Goal: Information Seeking & Learning: Check status

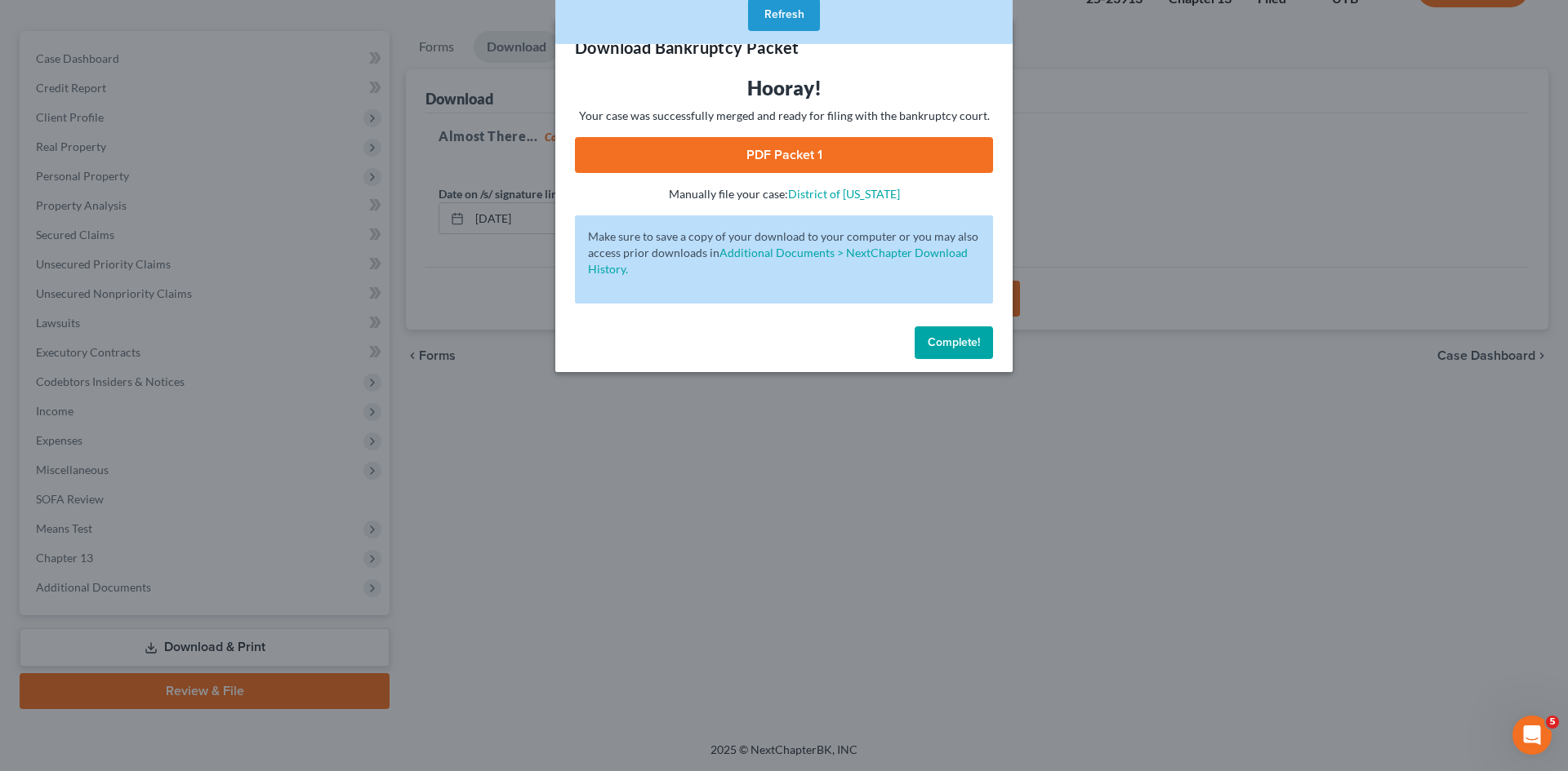
scroll to position [126, 0]
click at [939, 337] on span "Complete!" at bounding box center [954, 342] width 53 height 14
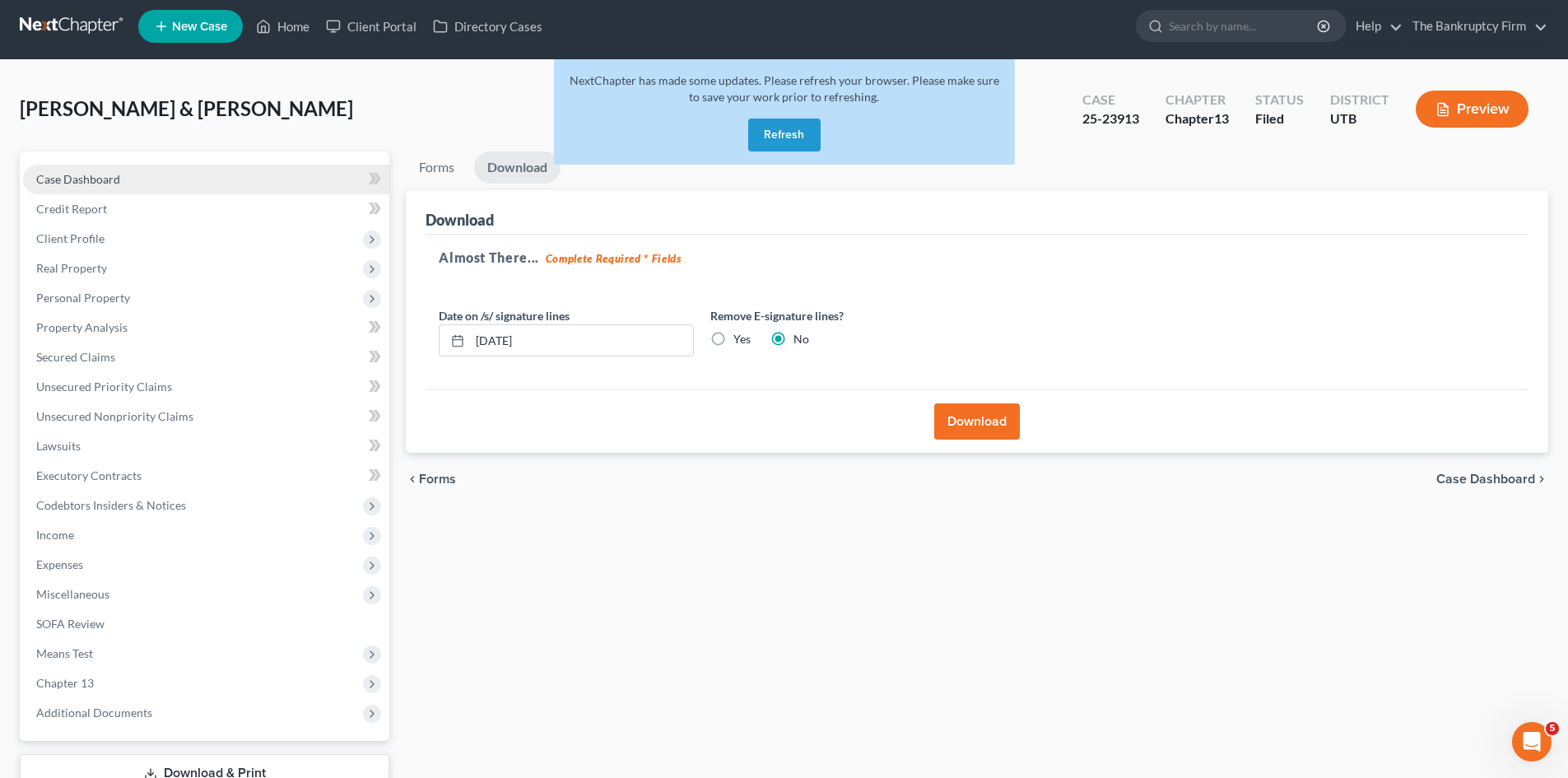
scroll to position [0, 0]
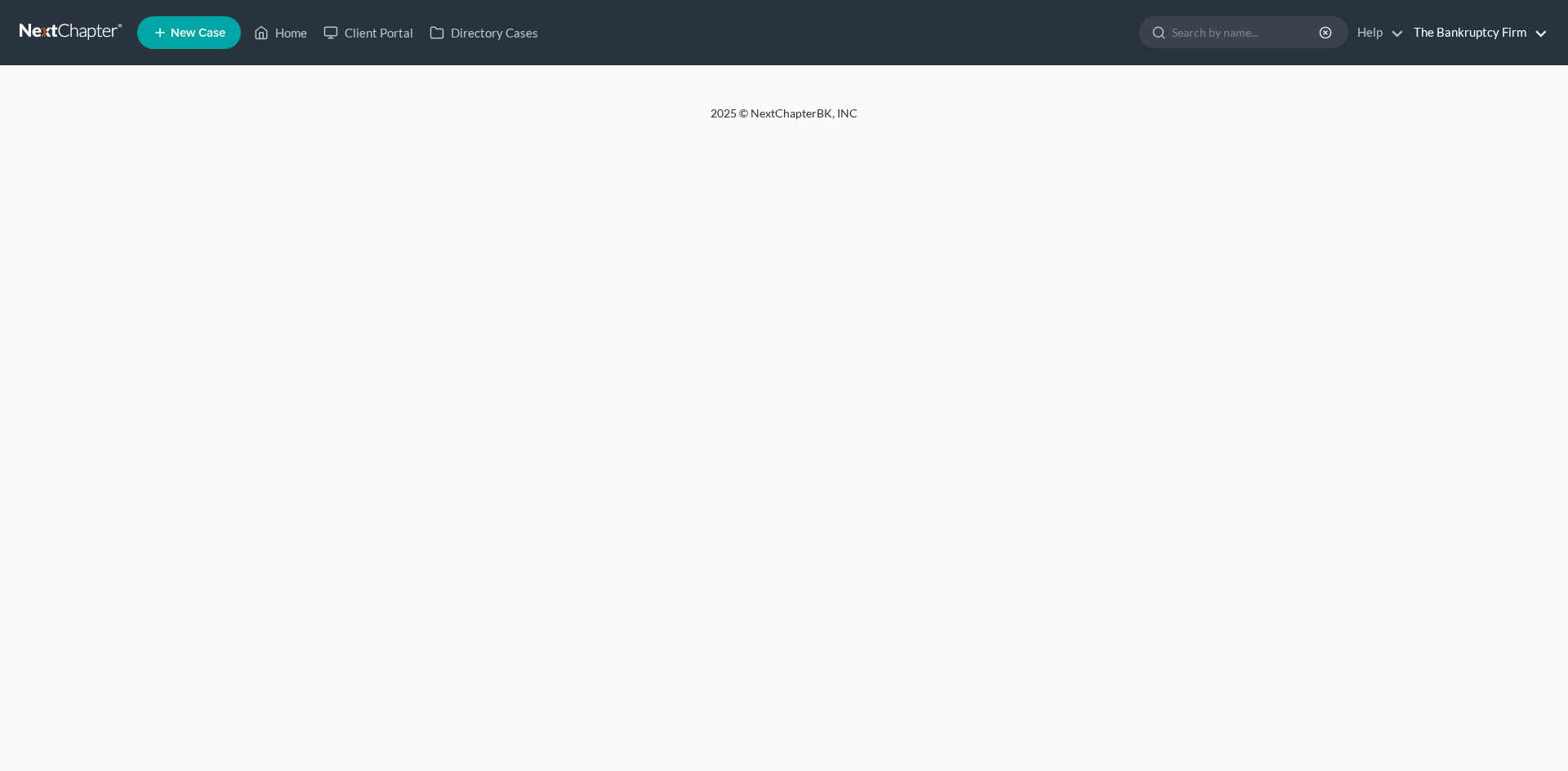
click at [1478, 30] on link "The Bankruptcy Firm" at bounding box center [1476, 32] width 142 height 29
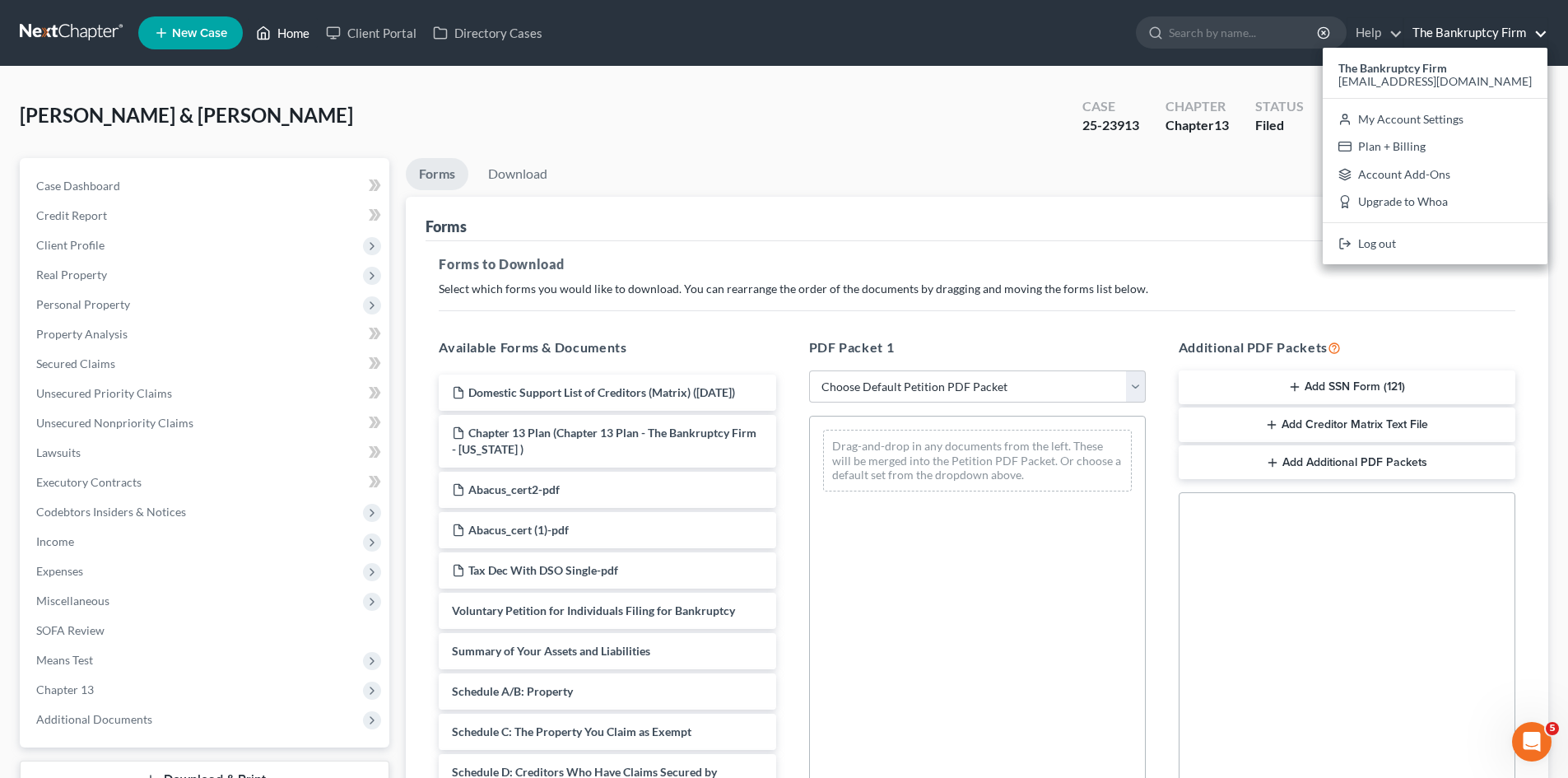
click at [306, 31] on link "Home" at bounding box center [282, 32] width 70 height 30
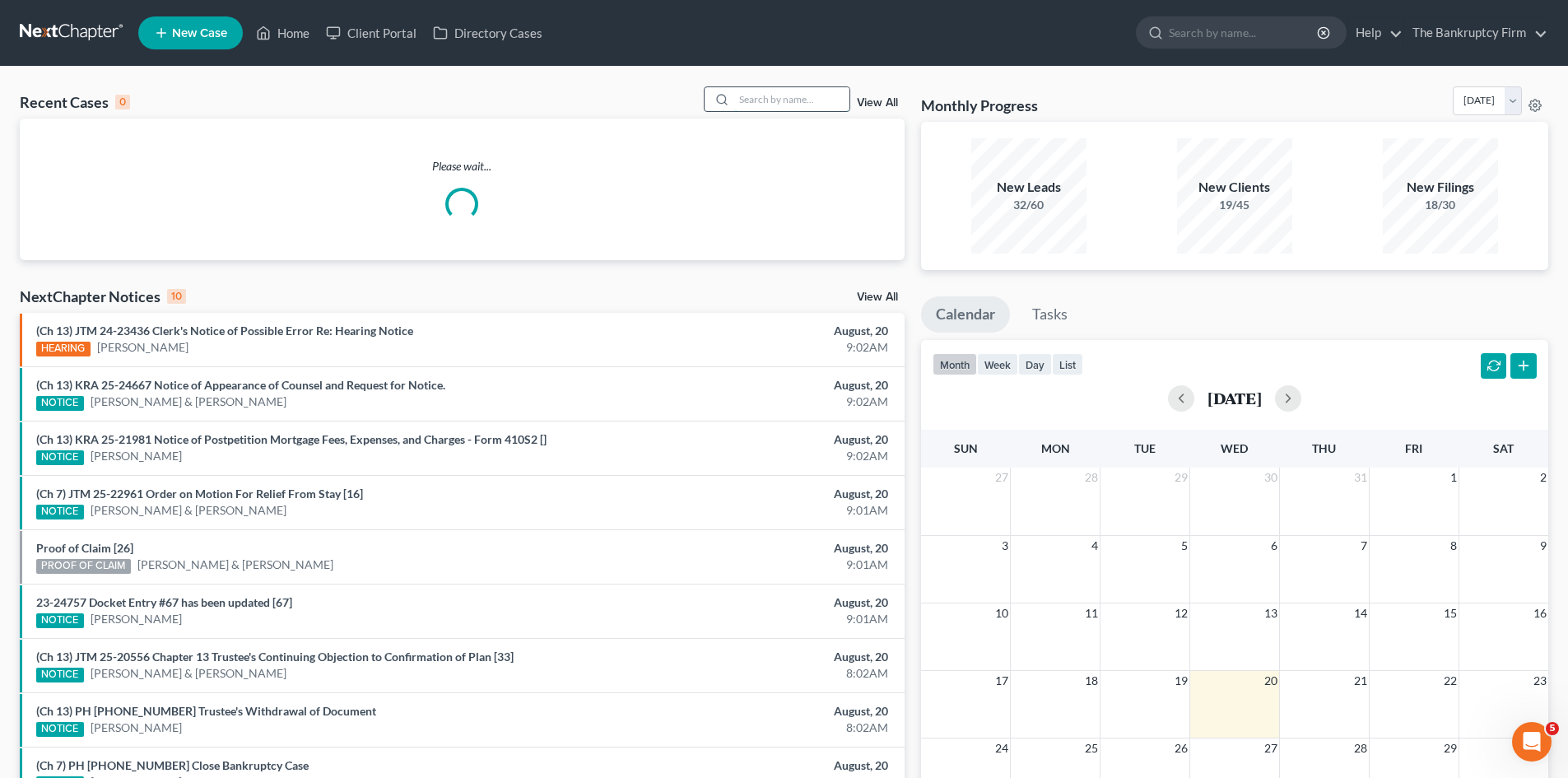
click at [777, 93] on input "search" at bounding box center [791, 99] width 115 height 24
type input "[PERSON_NAME]"
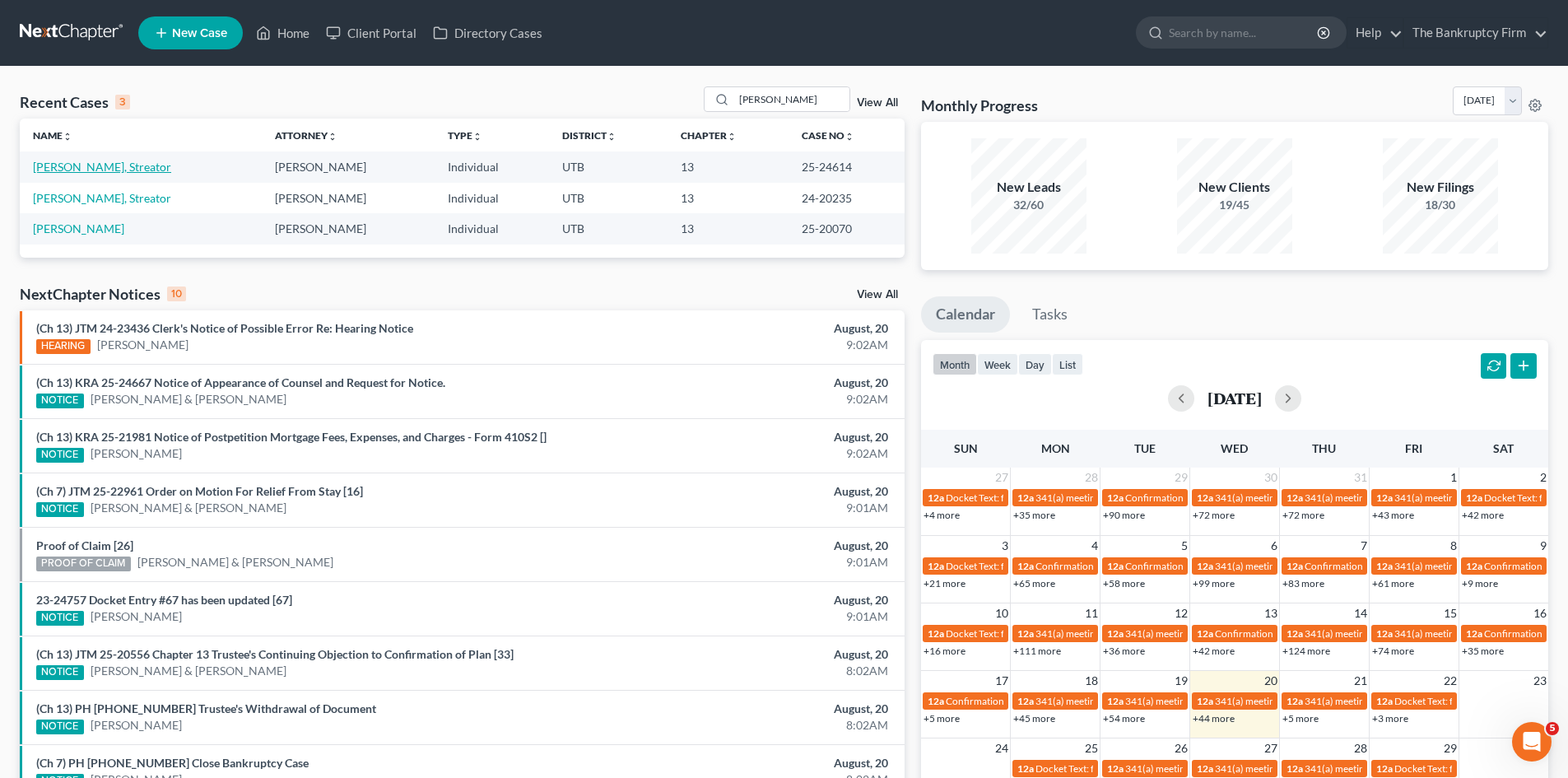
click at [75, 169] on link "[PERSON_NAME], Streator" at bounding box center [101, 166] width 139 height 14
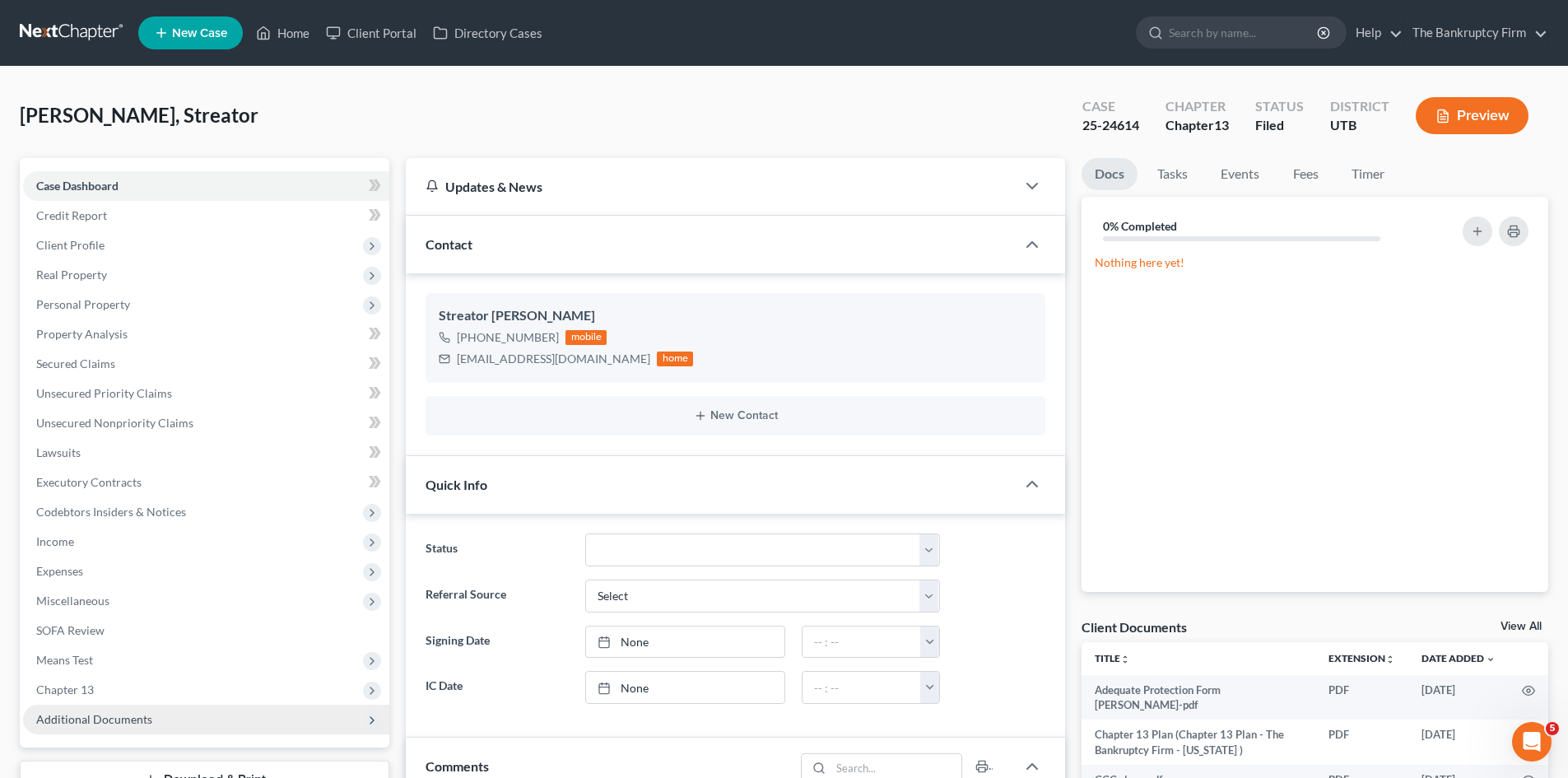
click at [128, 717] on span "Additional Documents" at bounding box center [94, 719] width 116 height 14
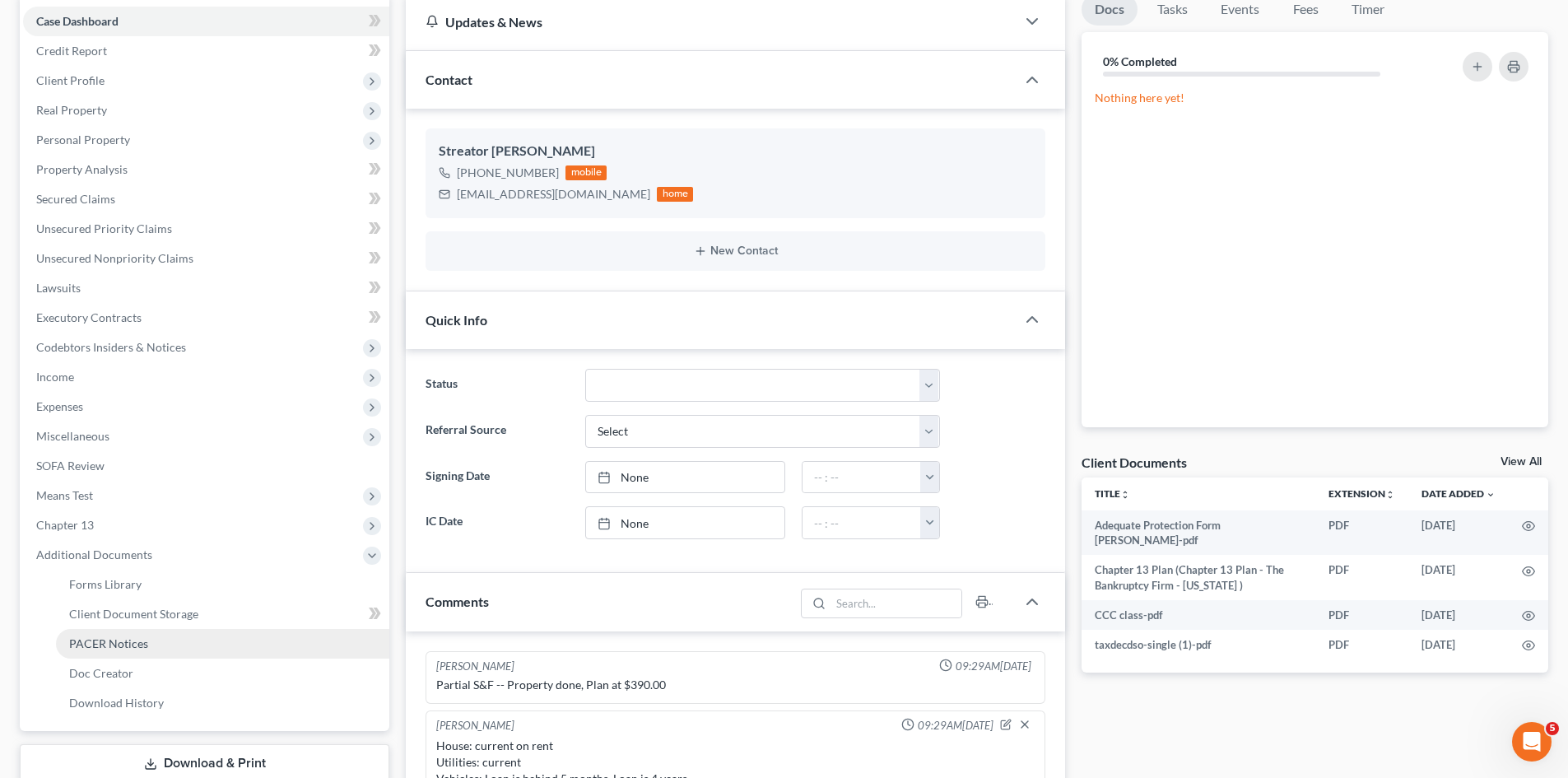
click at [114, 639] on span "PACER Notices" at bounding box center [108, 643] width 79 height 14
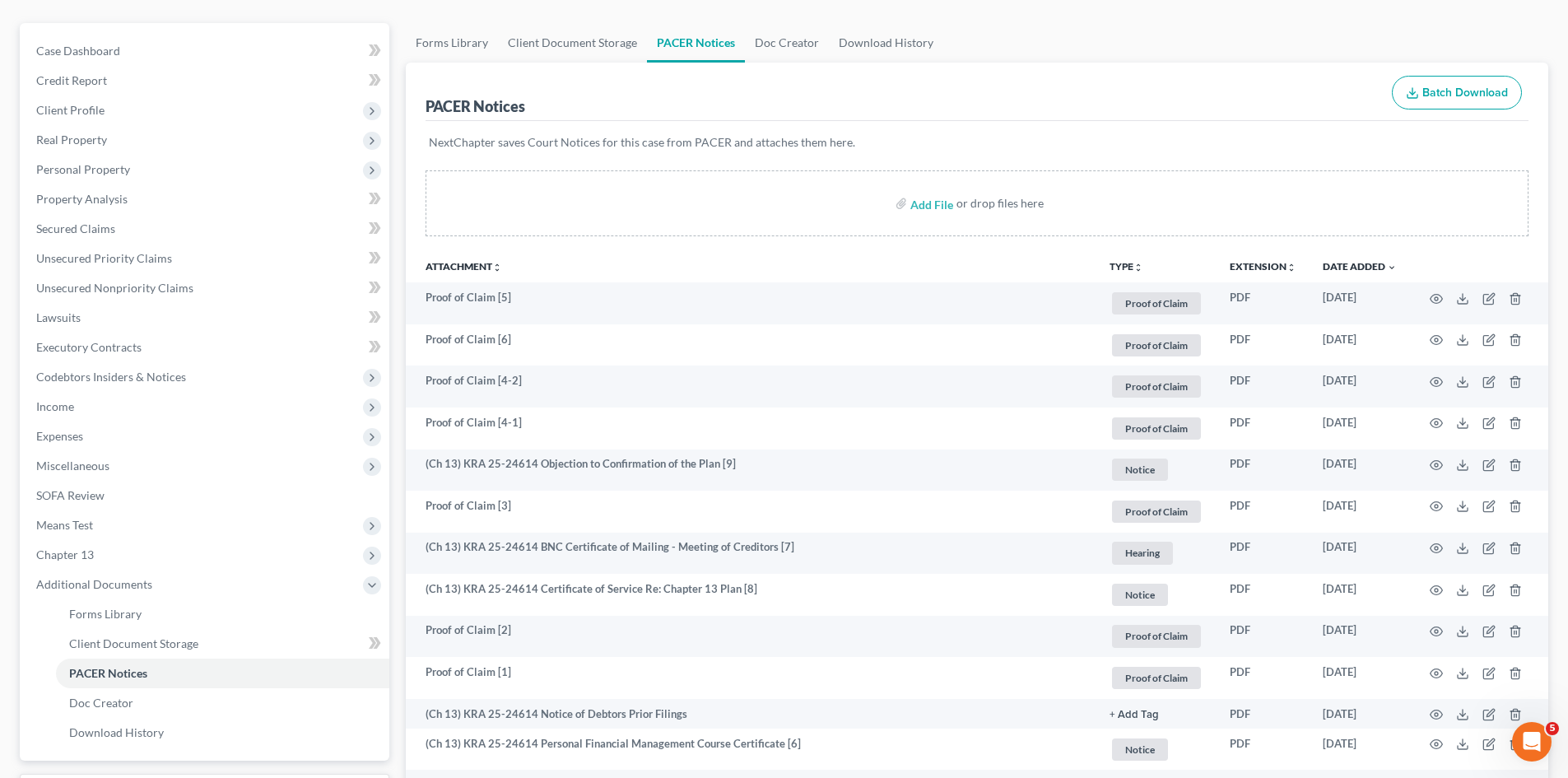
scroll to position [164, 0]
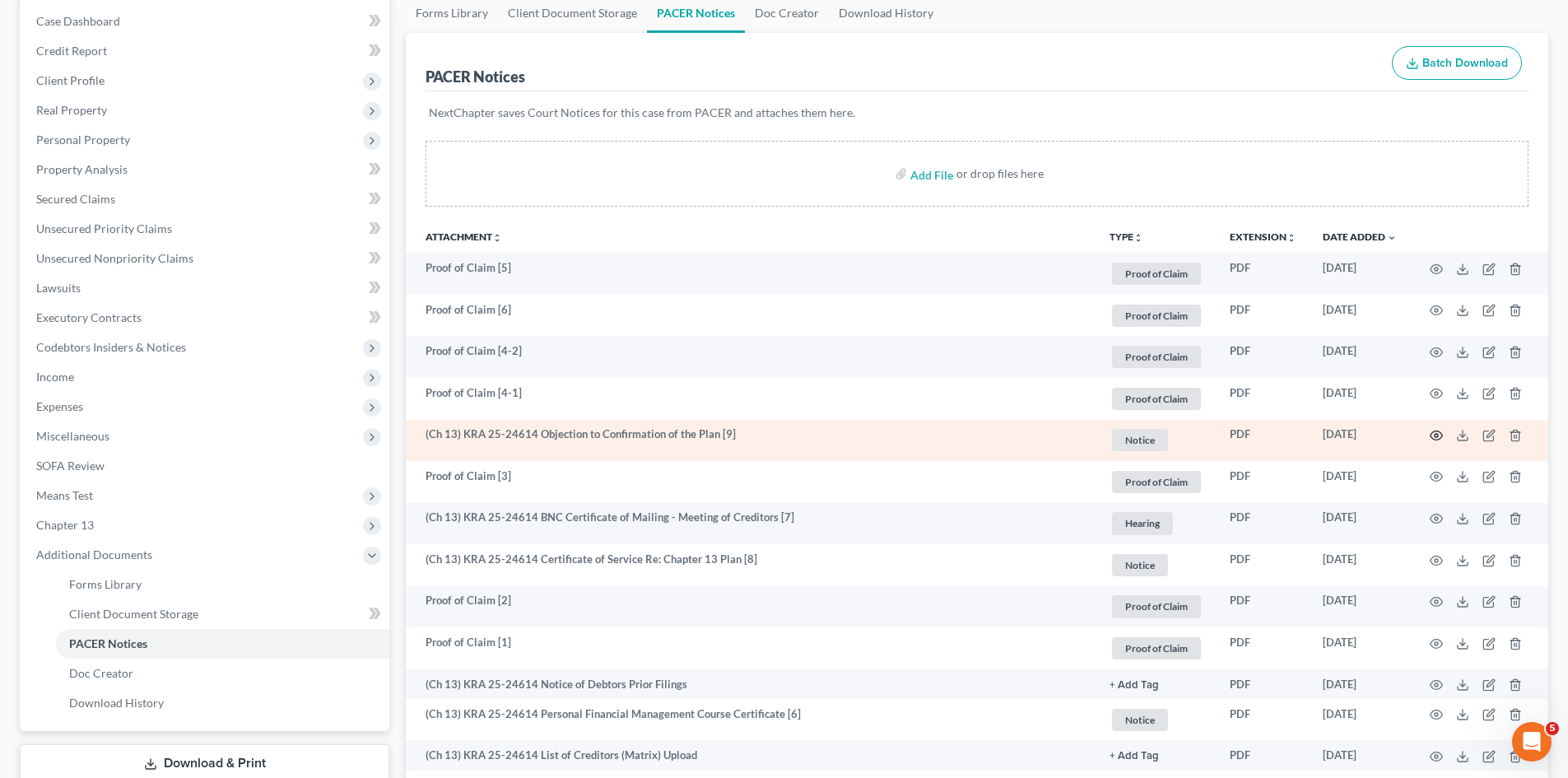
click at [1441, 437] on icon "button" at bounding box center [1436, 436] width 13 height 9
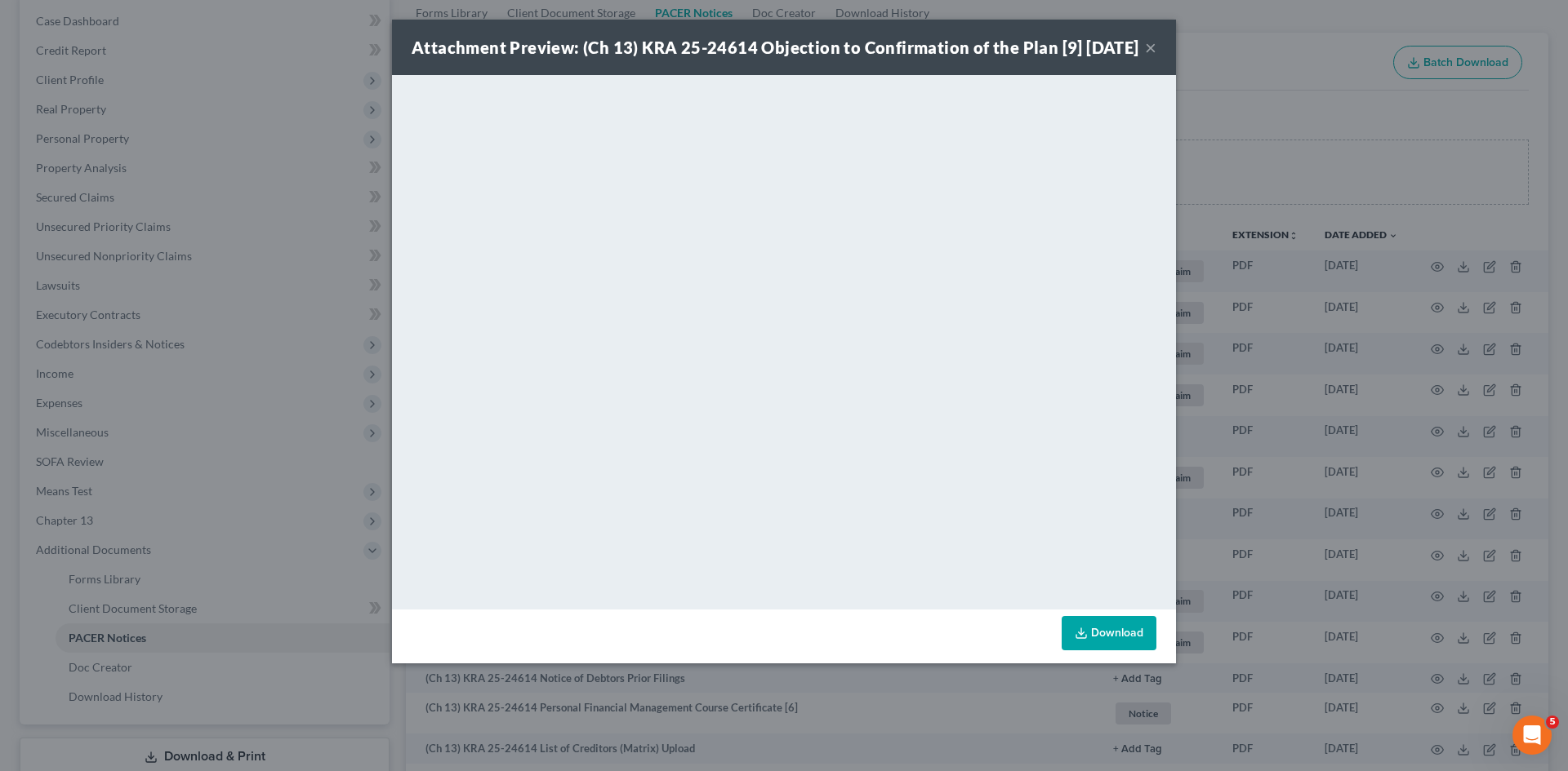
click at [1150, 58] on button "×" at bounding box center [1151, 48] width 12 height 19
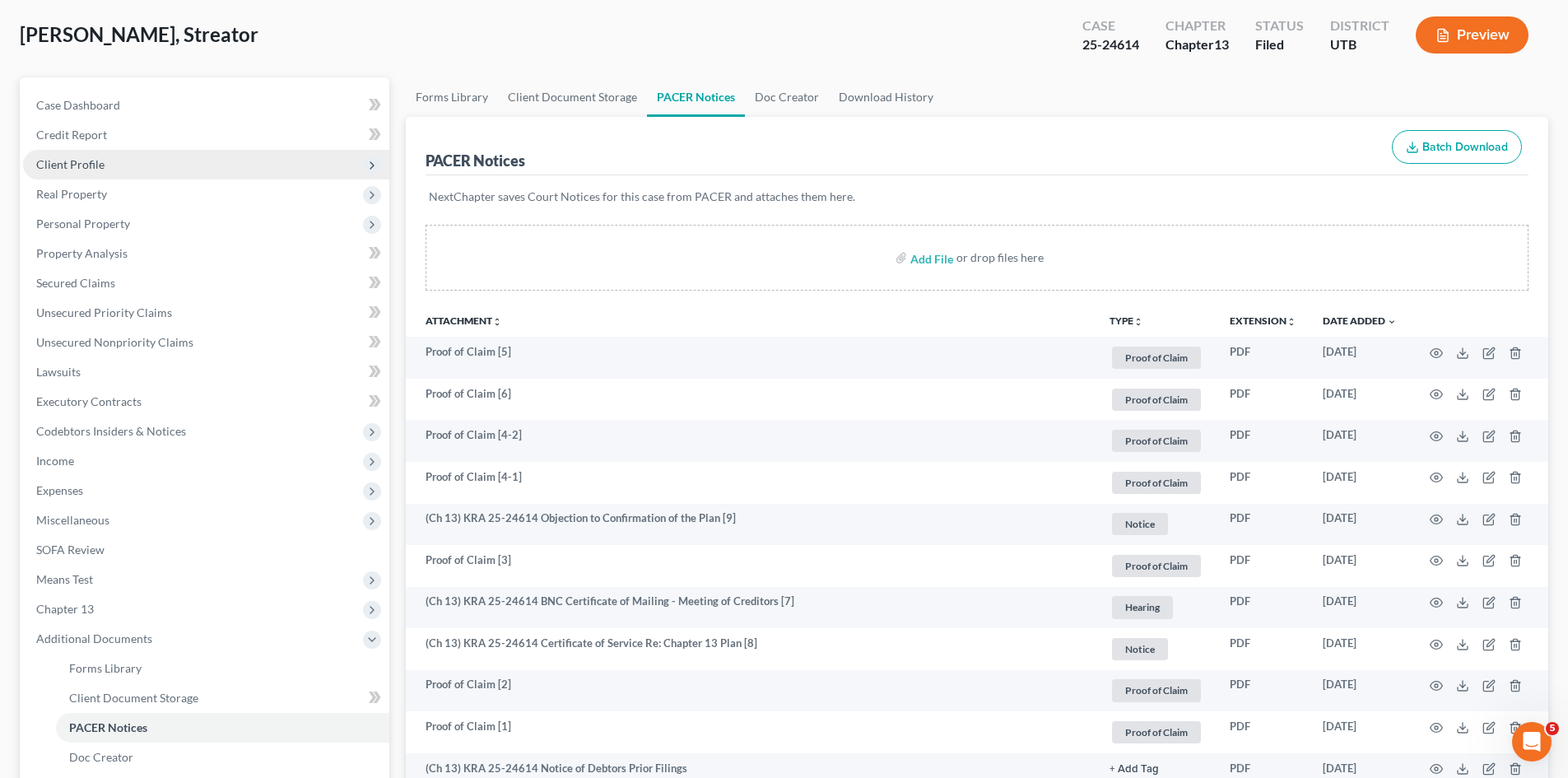
scroll to position [0, 0]
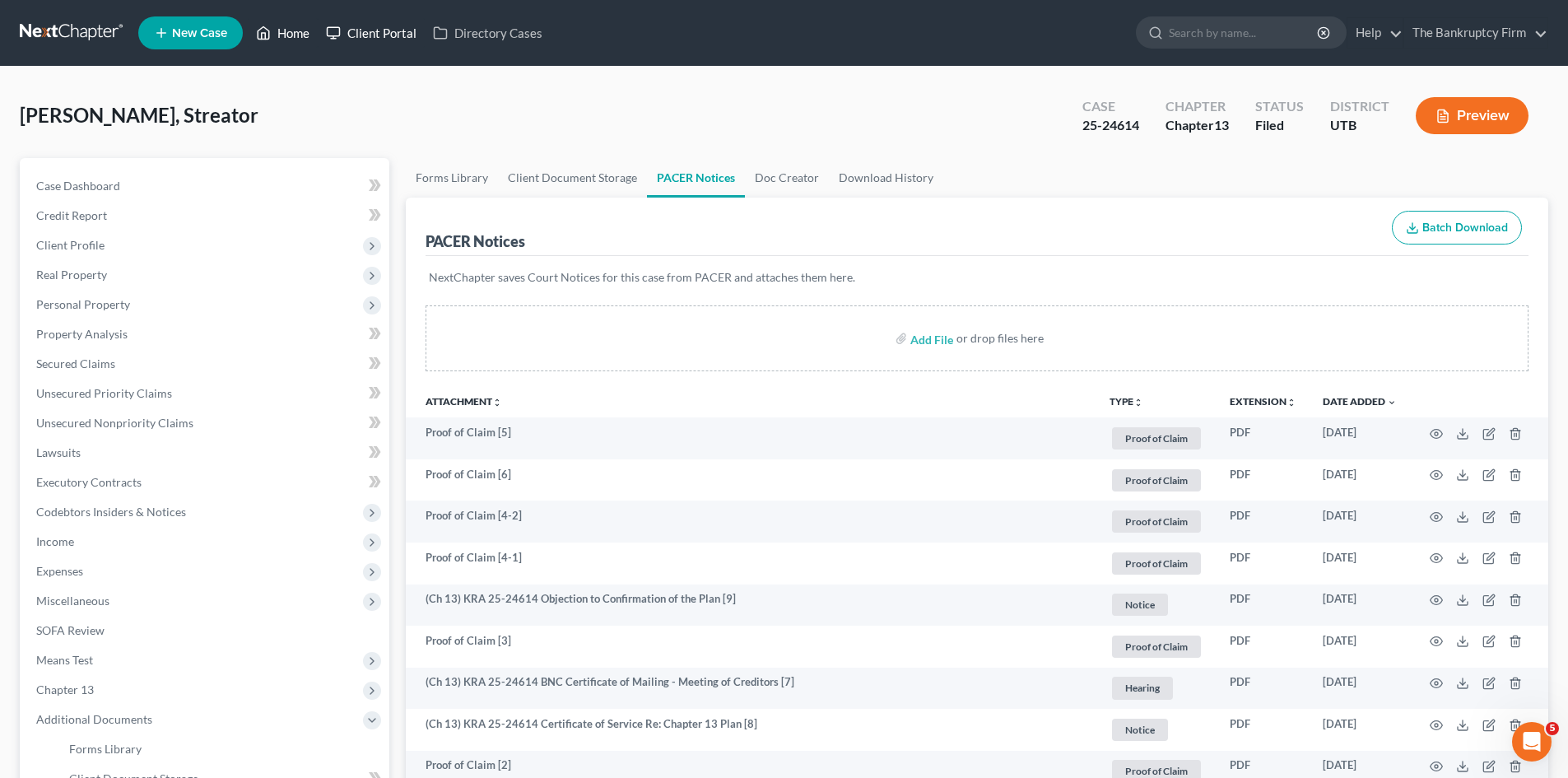
drag, startPoint x: 273, startPoint y: 35, endPoint x: 374, endPoint y: 36, distance: 101.0
click at [273, 35] on link "Home" at bounding box center [282, 32] width 70 height 30
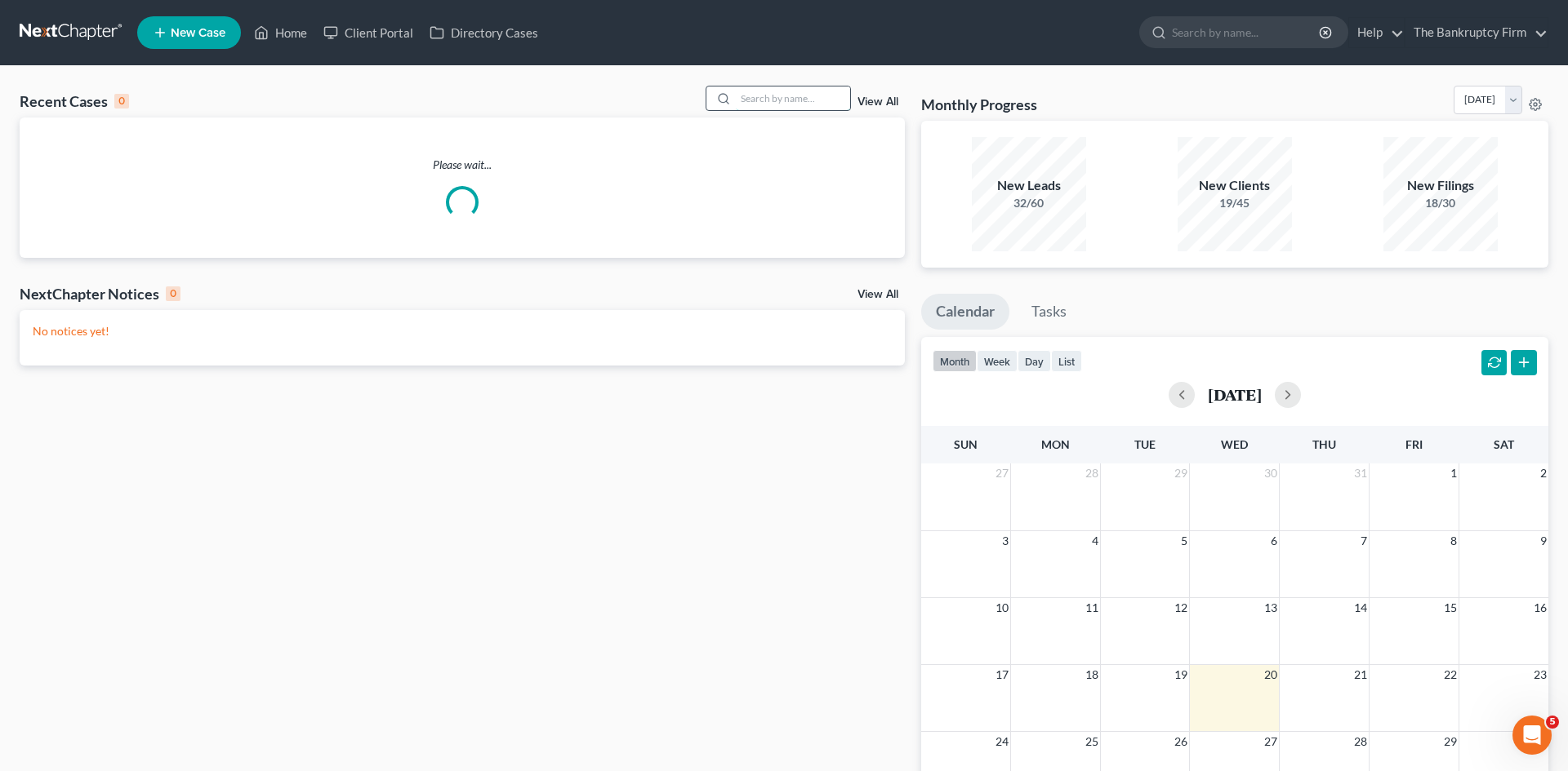
click at [783, 99] on input "search" at bounding box center [792, 98] width 114 height 23
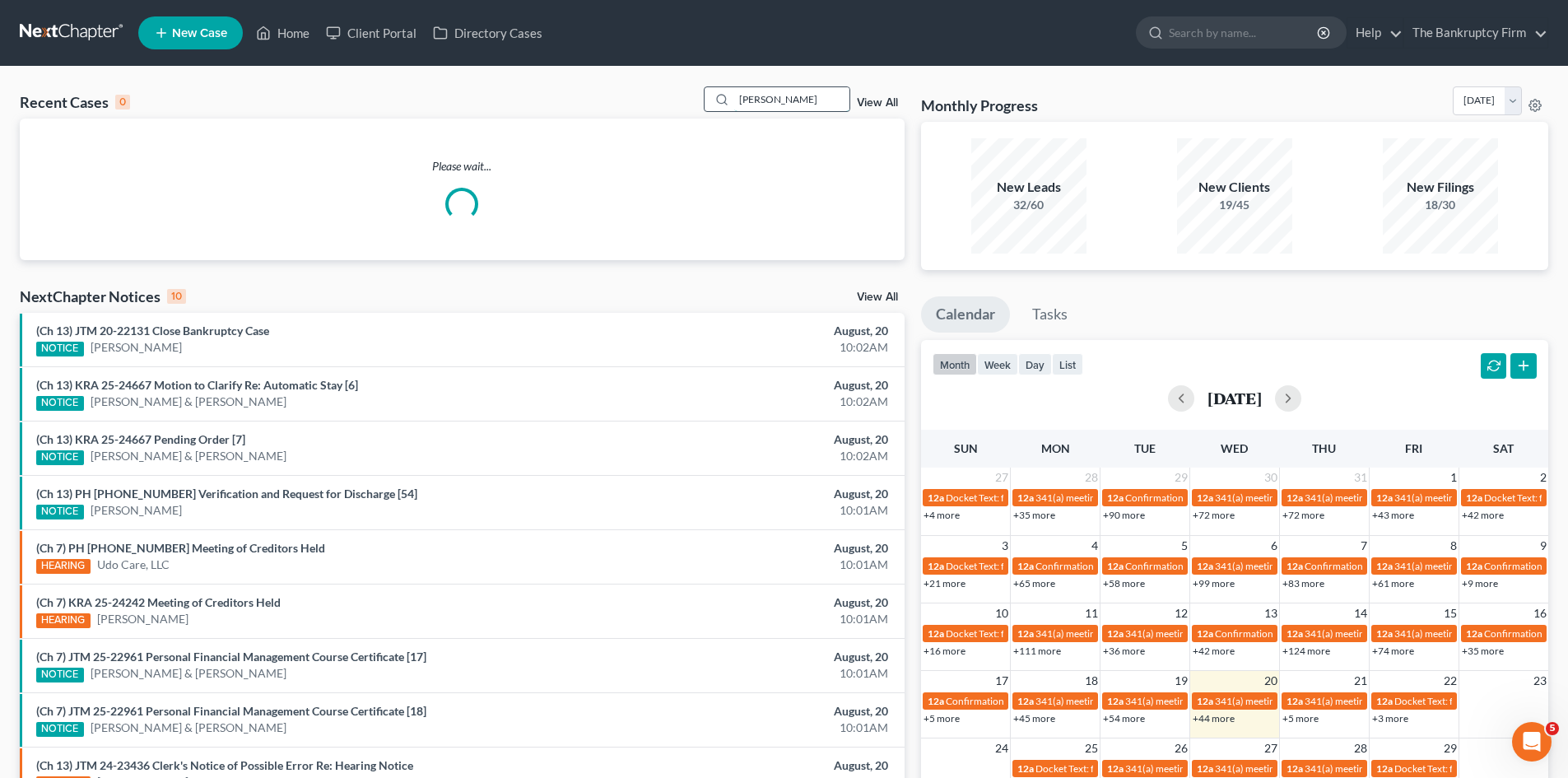
type input "[PERSON_NAME]"
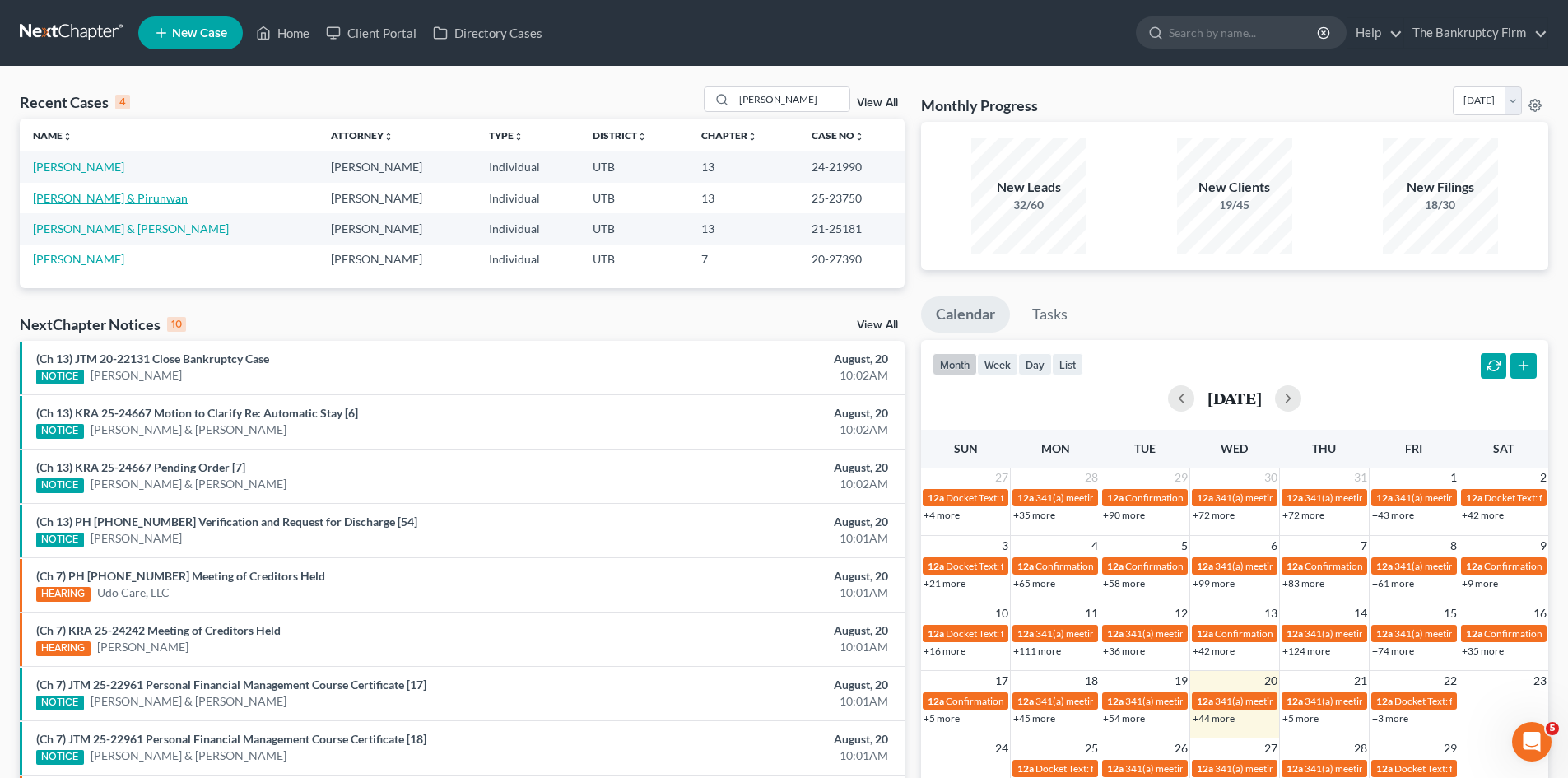
click at [52, 195] on link "[PERSON_NAME] & Pirunwan" at bounding box center [109, 198] width 154 height 14
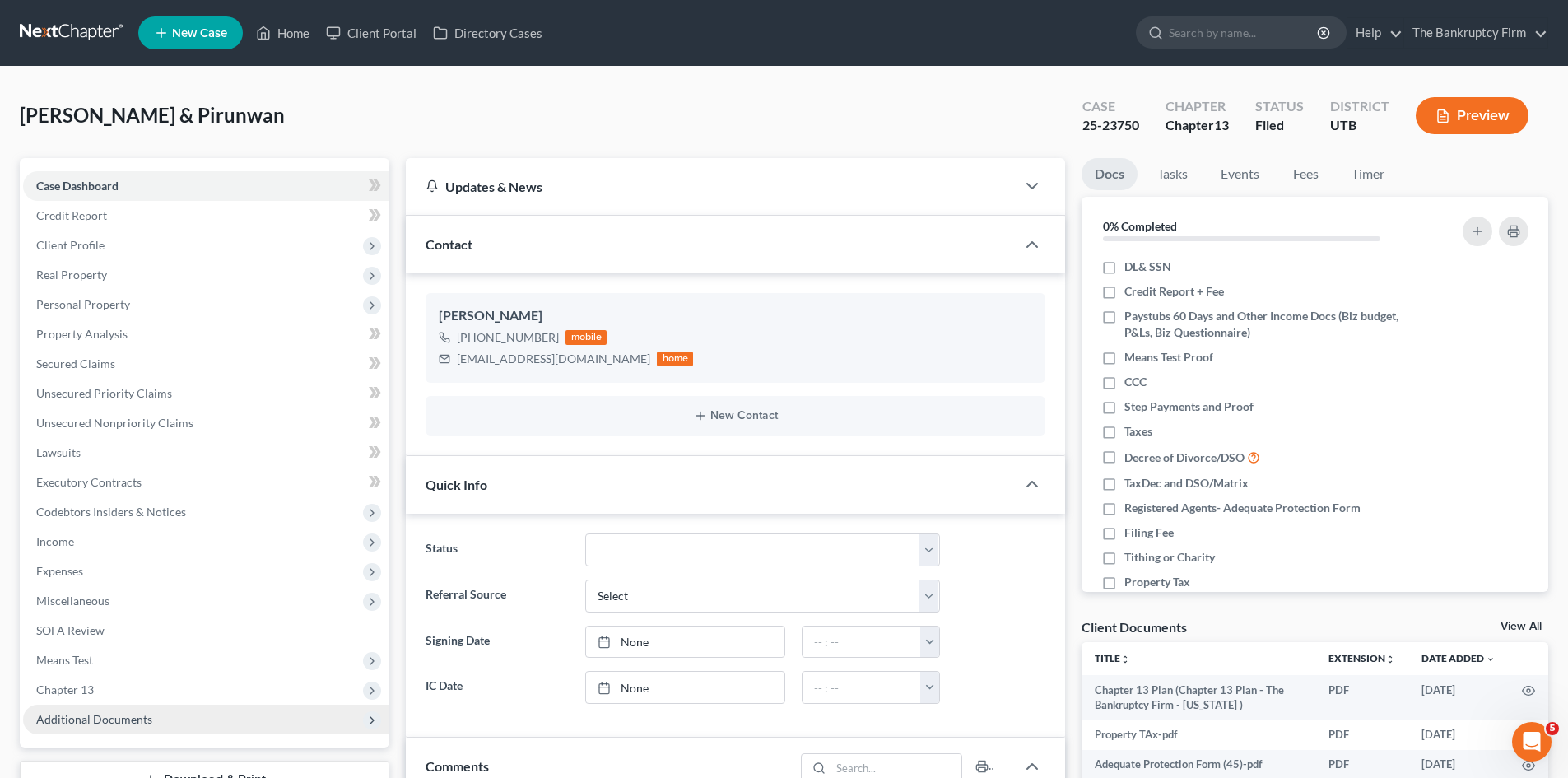
click at [99, 717] on span "Additional Documents" at bounding box center [94, 719] width 116 height 14
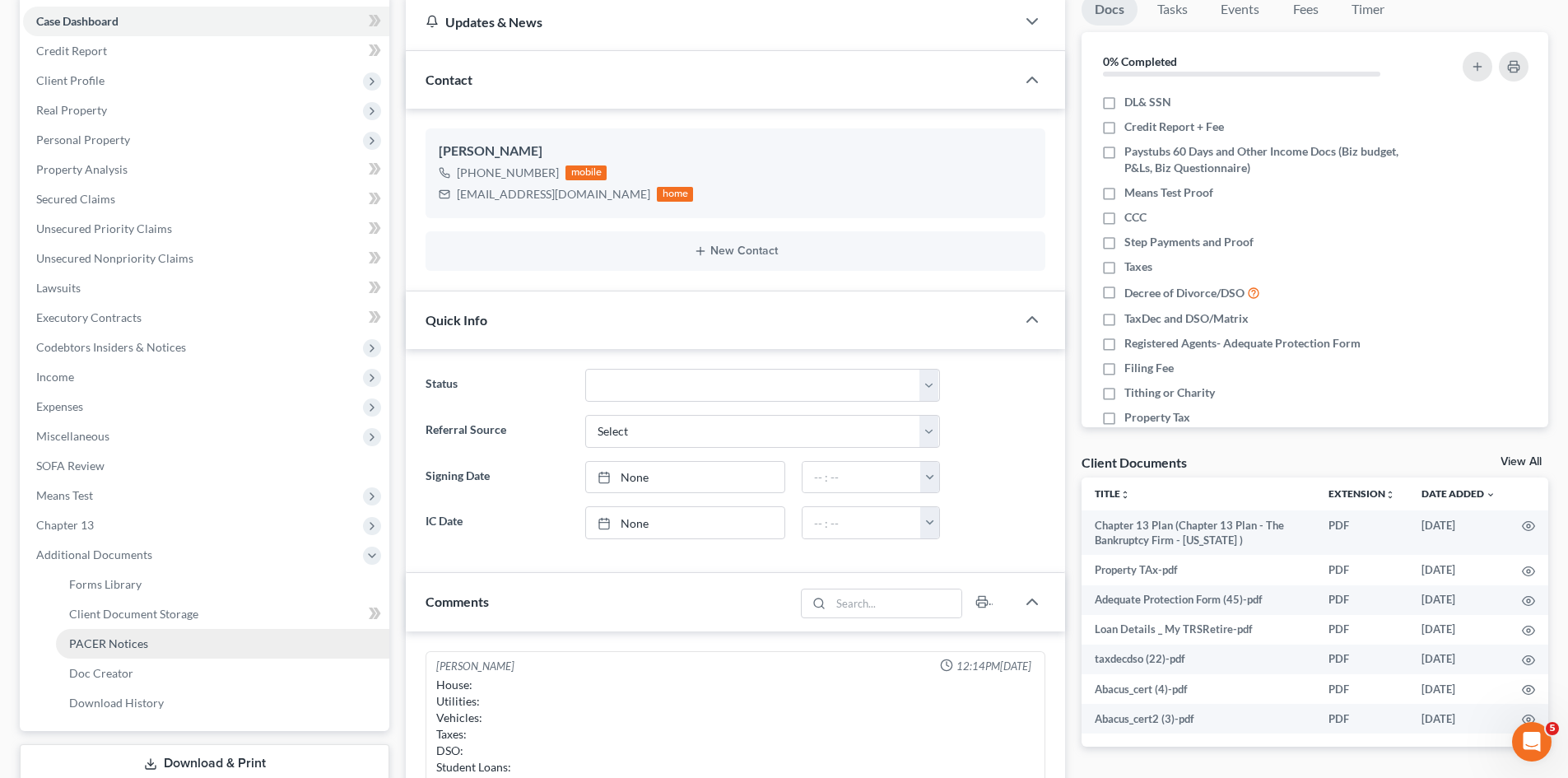
click at [140, 649] on span "PACER Notices" at bounding box center [108, 643] width 79 height 14
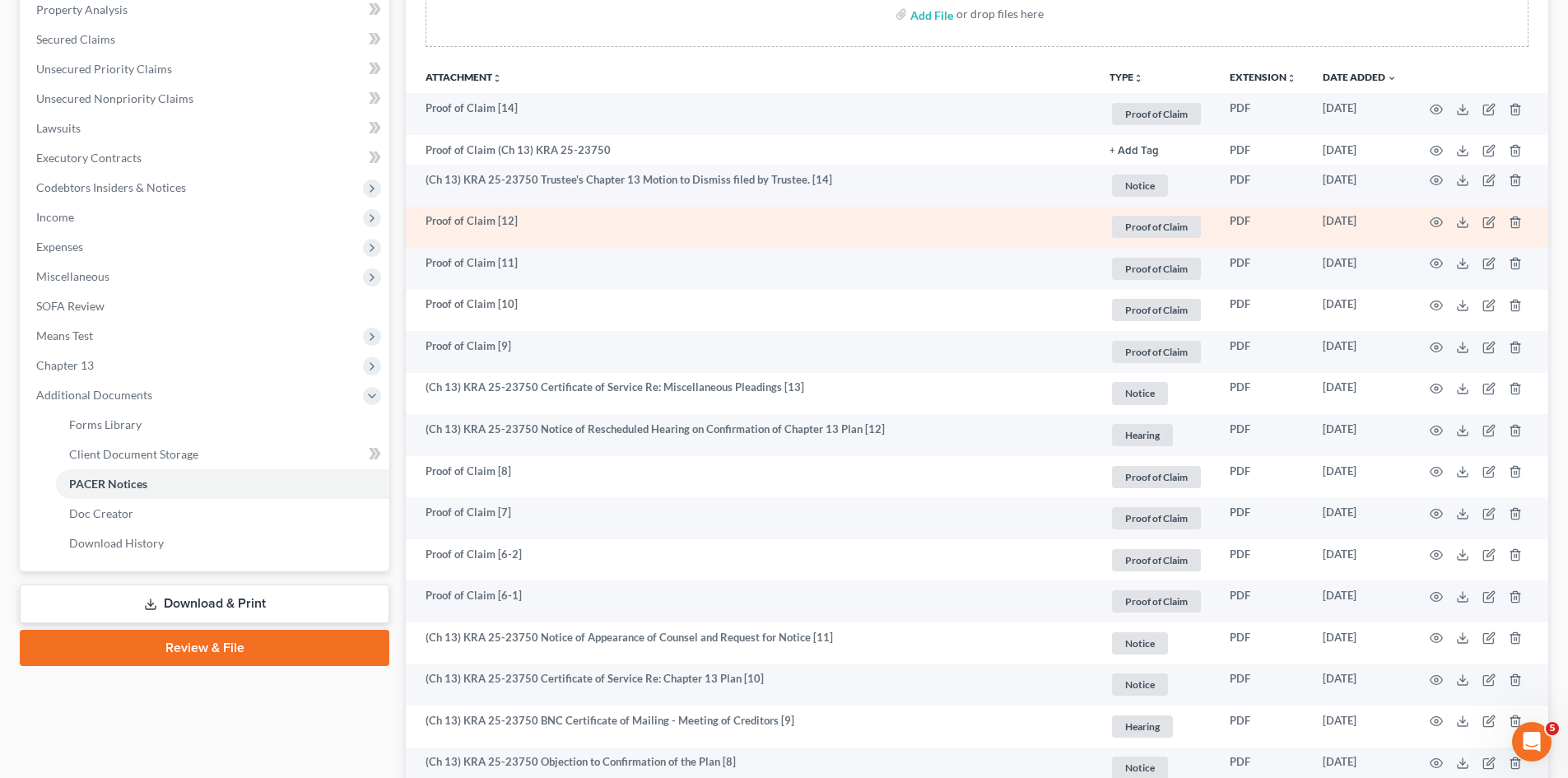
scroll to position [329, 0]
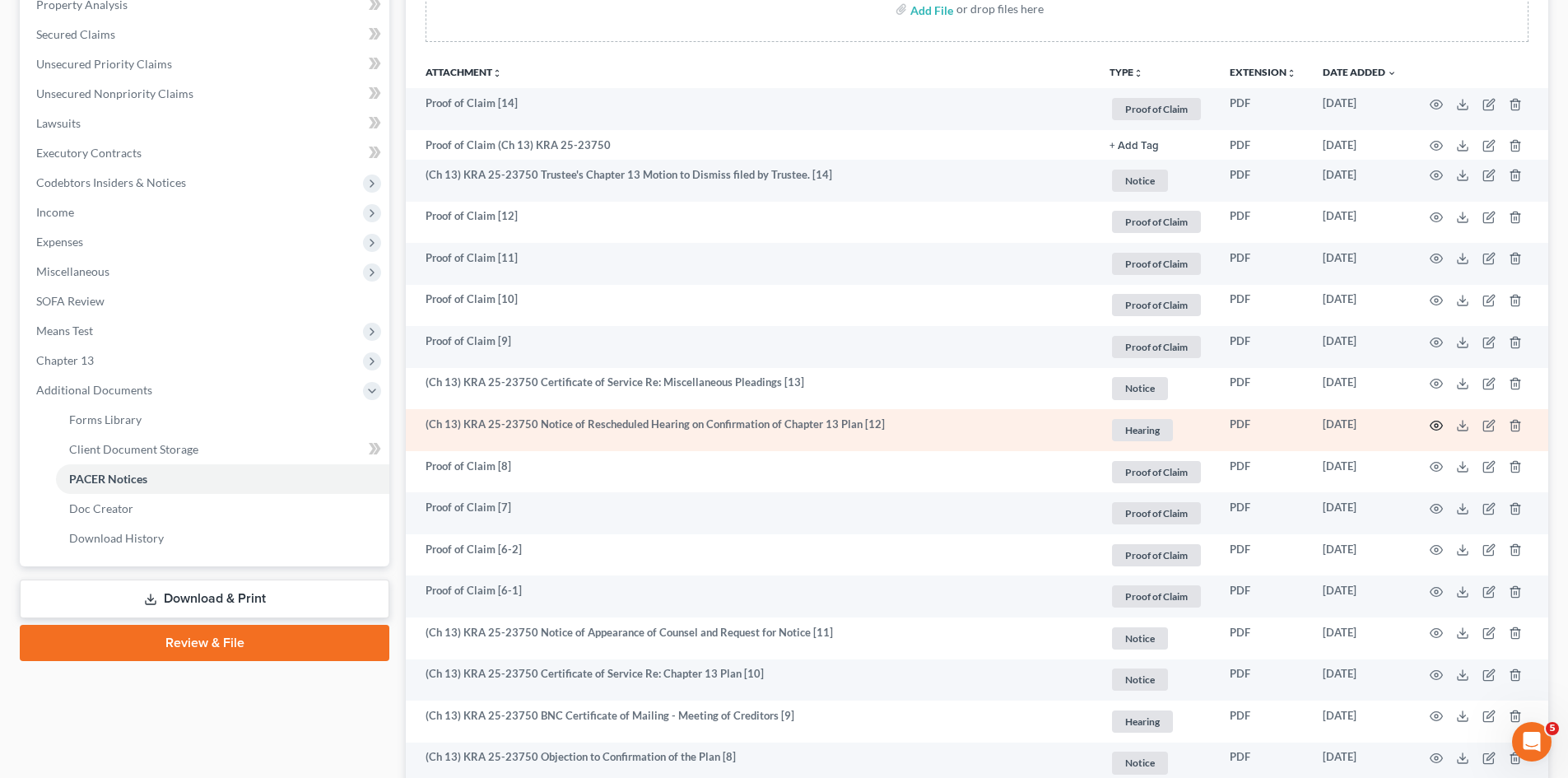
click at [1438, 422] on icon "button" at bounding box center [1436, 425] width 13 height 9
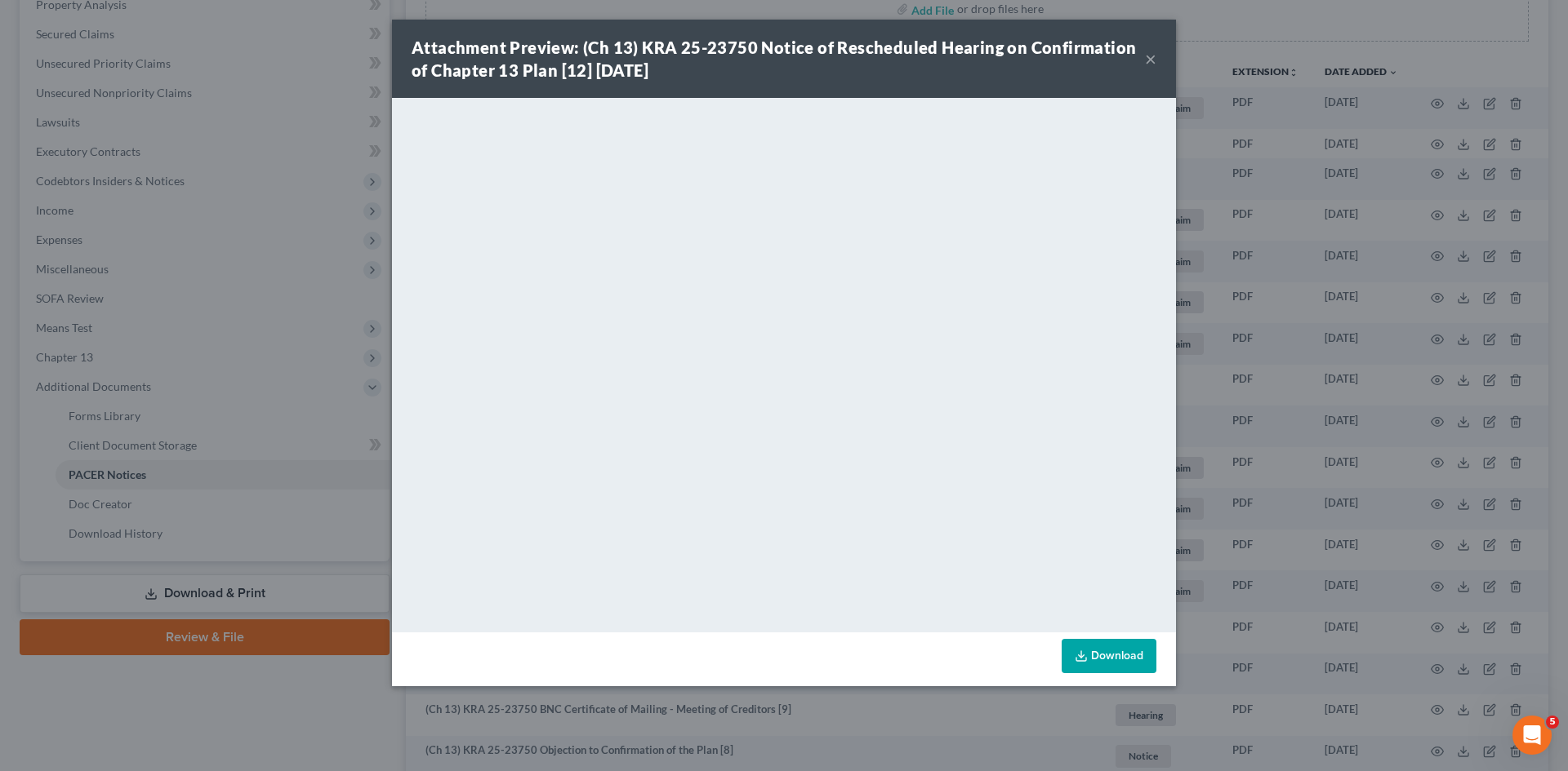
click at [1146, 59] on button "×" at bounding box center [1151, 58] width 12 height 19
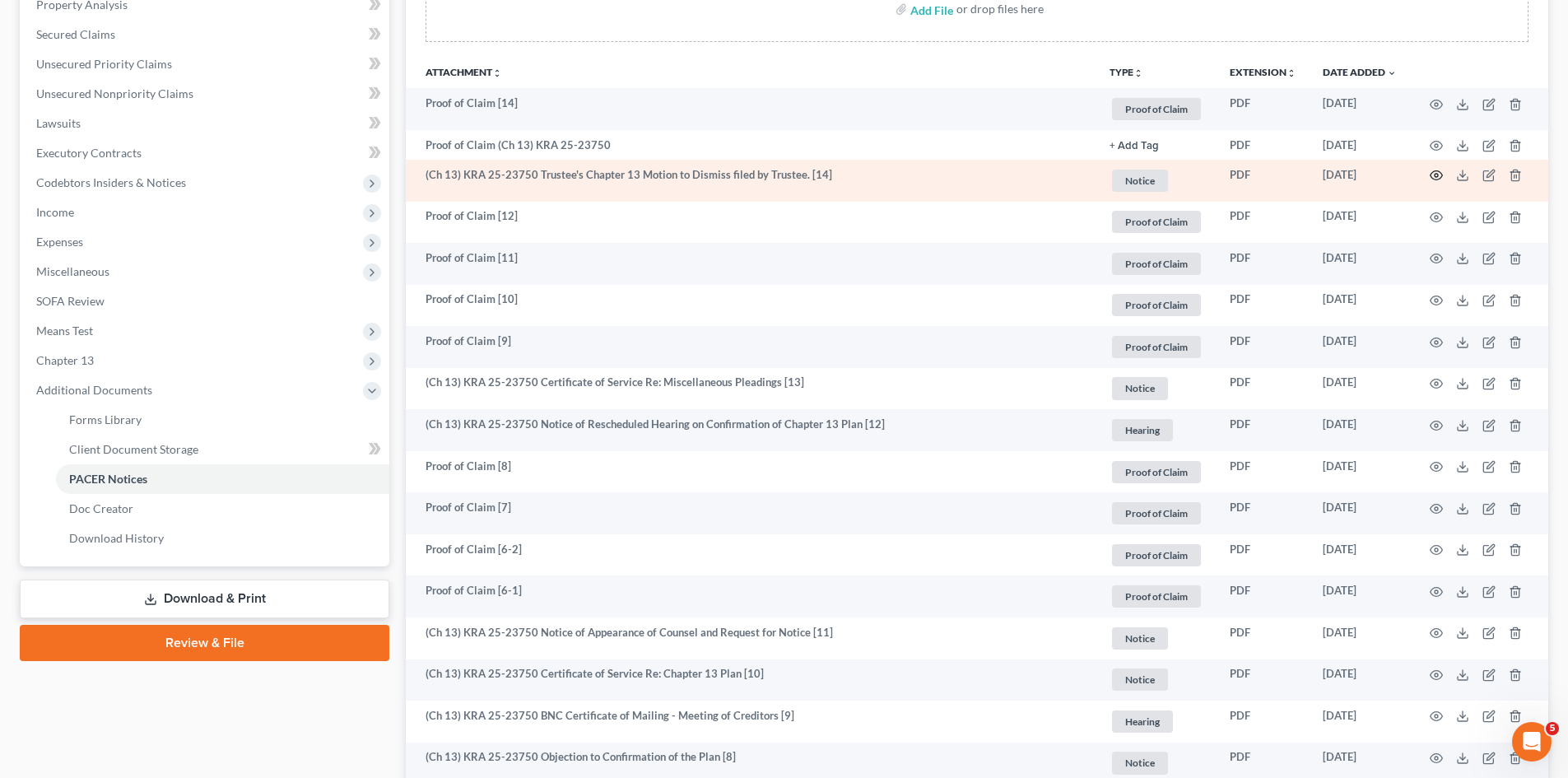
click at [1439, 172] on icon "button" at bounding box center [1436, 175] width 13 height 9
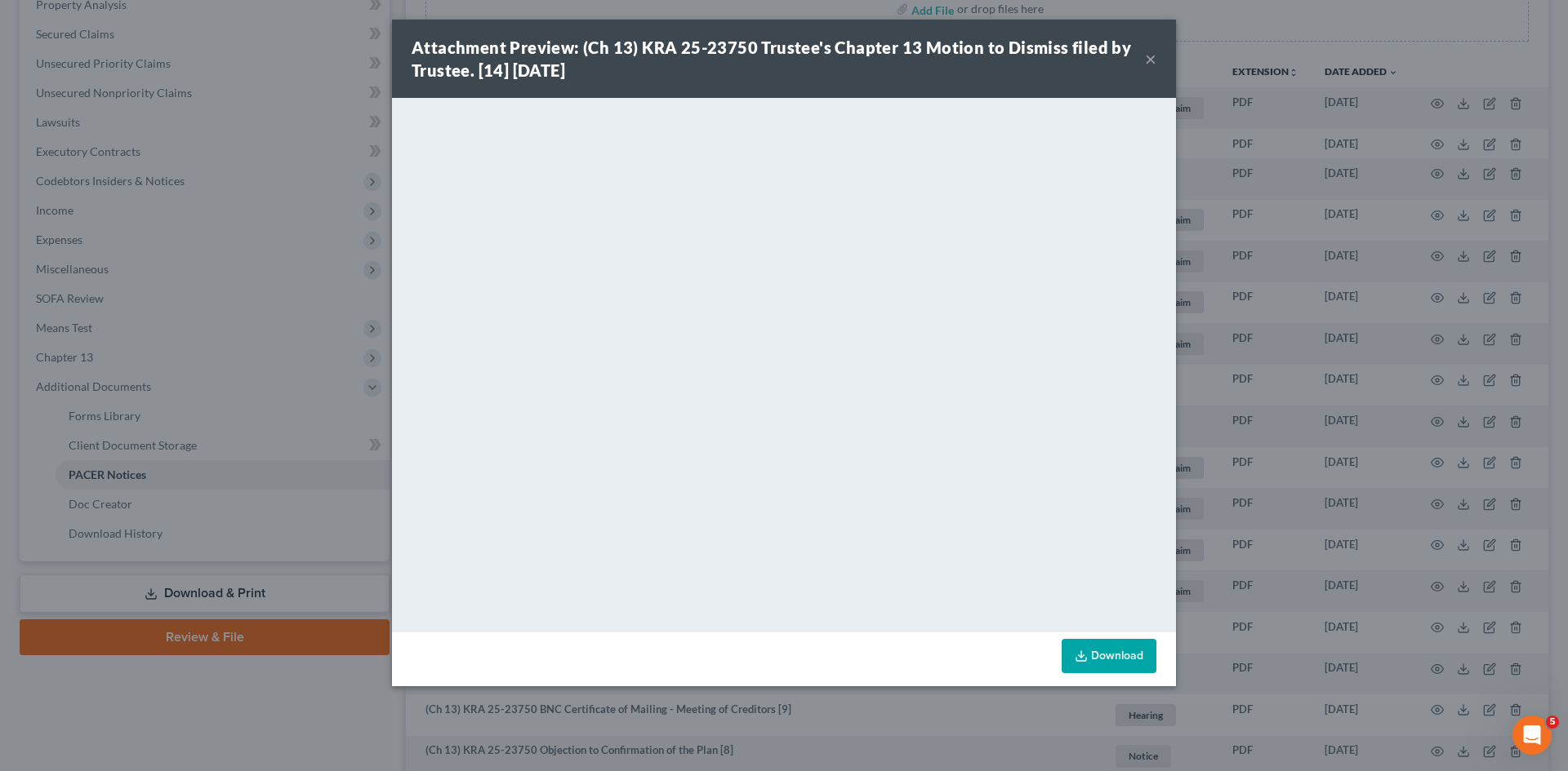
click at [1149, 57] on button "×" at bounding box center [1151, 58] width 12 height 19
